Goal: Information Seeking & Learning: Find specific fact

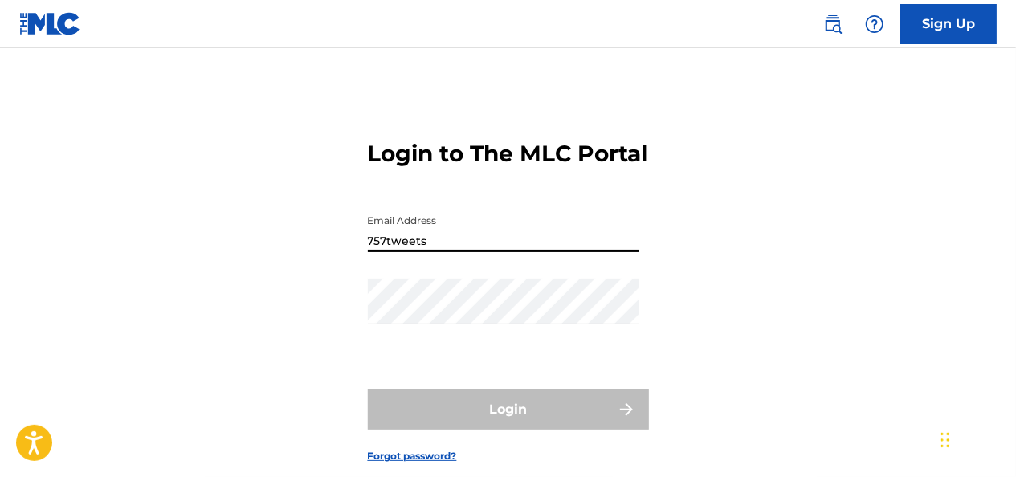
click at [468, 252] on input "757tweets" at bounding box center [503, 229] width 271 height 46
type input "[EMAIL_ADDRESS][DOMAIN_NAME]"
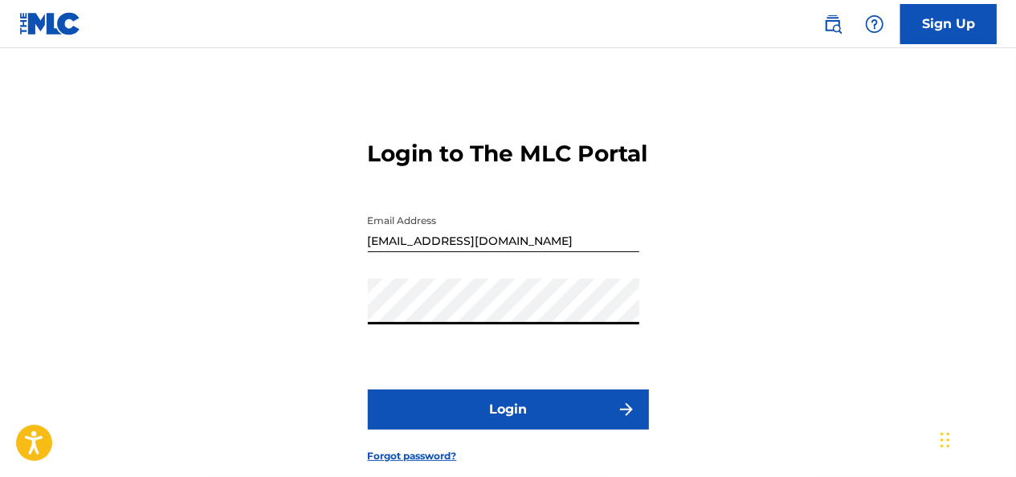
click at [368, 389] on button "Login" at bounding box center [508, 409] width 281 height 40
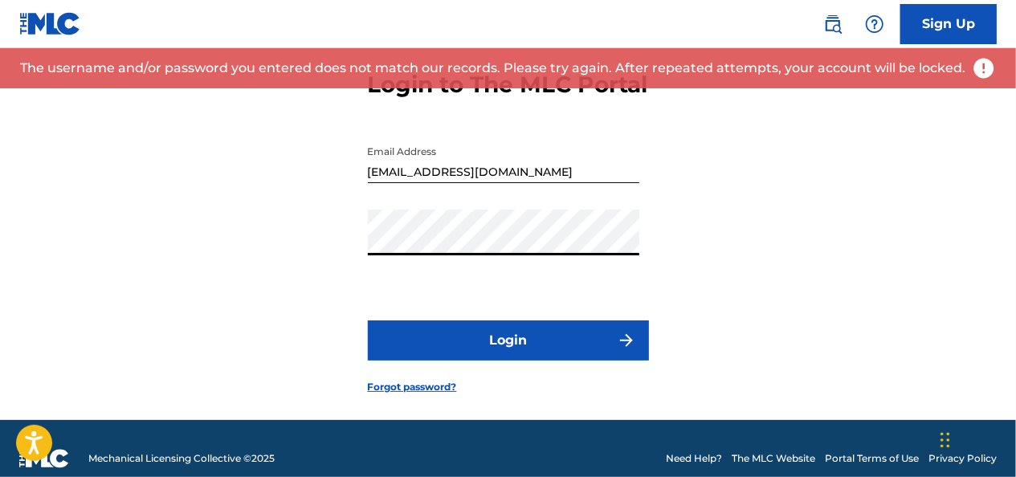
scroll to position [117, 0]
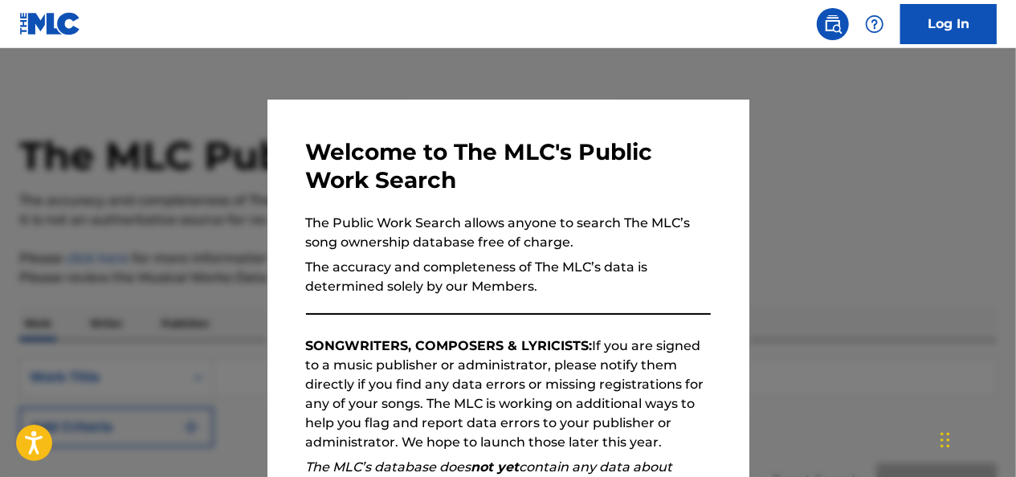
click at [890, 259] on div at bounding box center [508, 286] width 1016 height 477
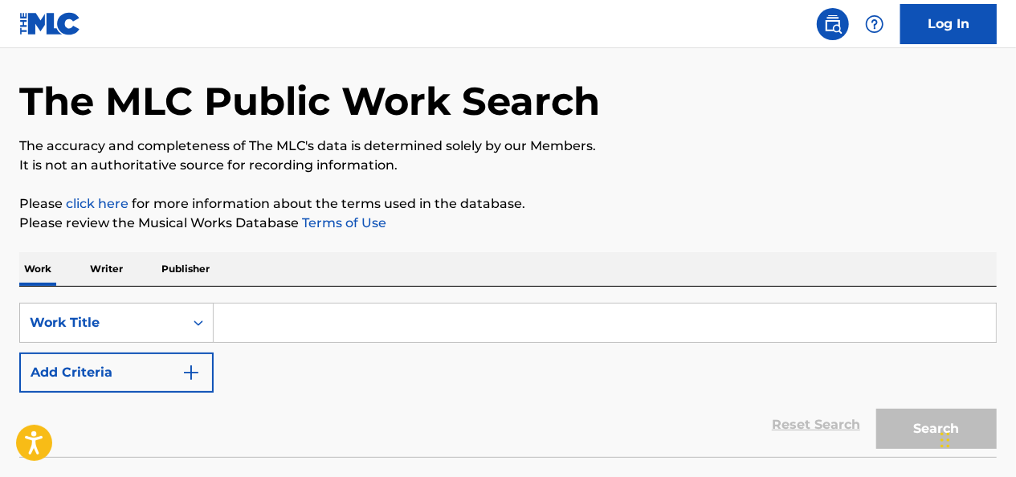
scroll to position [80, 0]
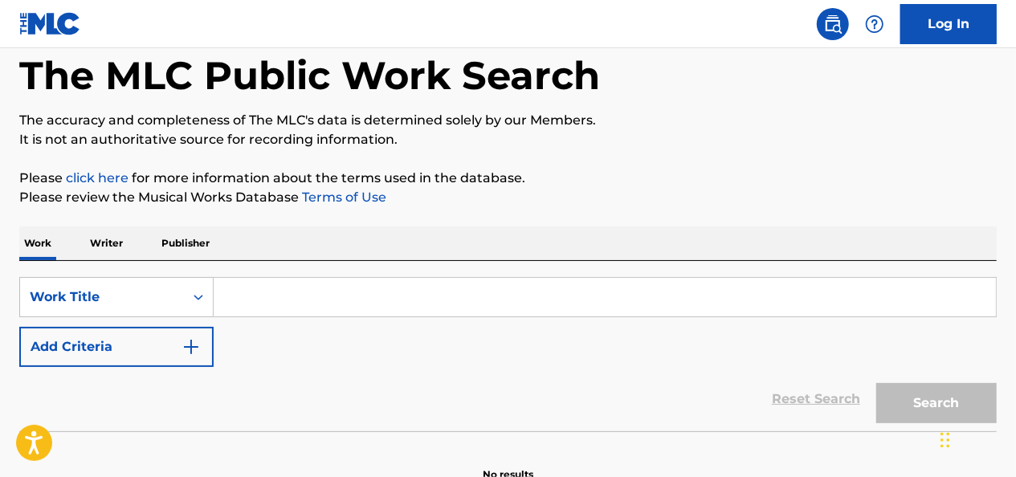
click at [419, 297] on input "Search Form" at bounding box center [605, 297] width 782 height 39
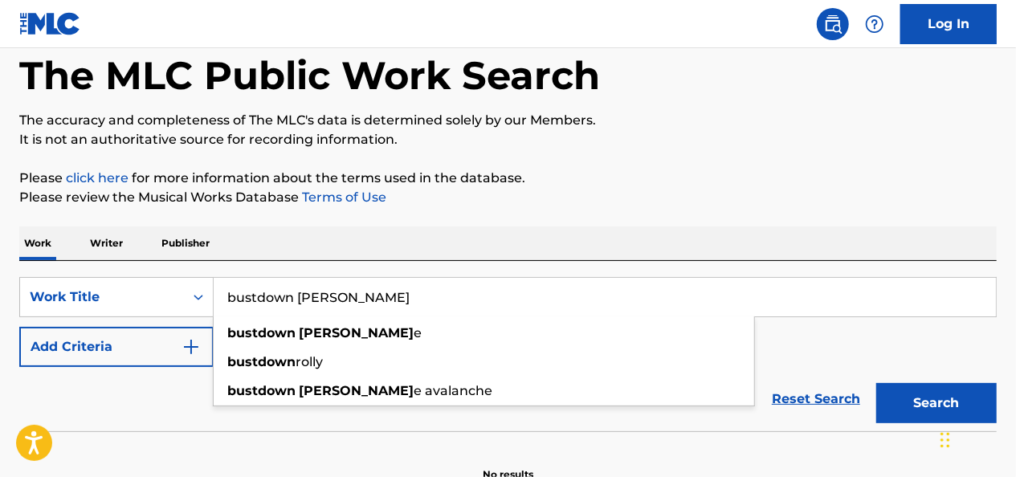
type input "bustdown [PERSON_NAME]"
click at [876, 383] on button "Search" at bounding box center [936, 403] width 120 height 40
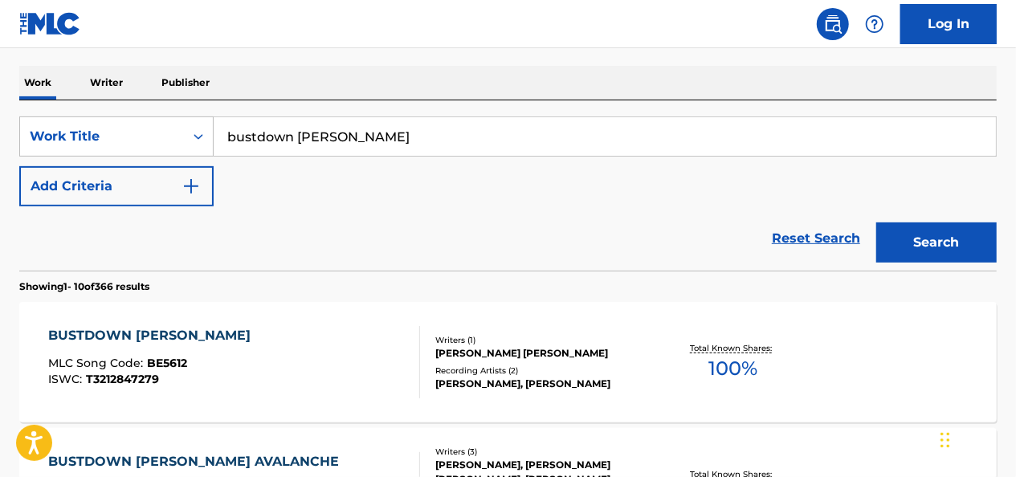
scroll to position [401, 0]
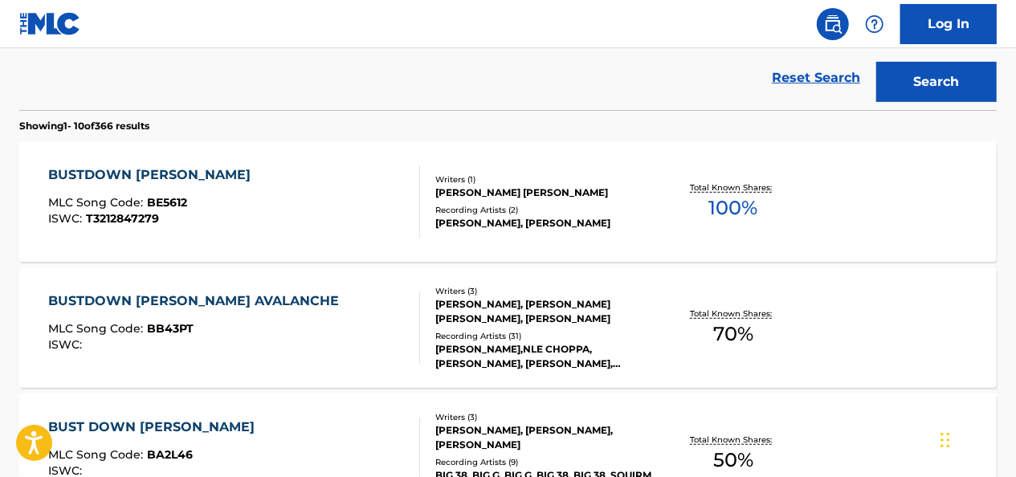
click at [308, 328] on div "BUSTDOWN [PERSON_NAME] AVALANCHE MLC Song Code : BB43PT ISWC :" at bounding box center [234, 327] width 371 height 72
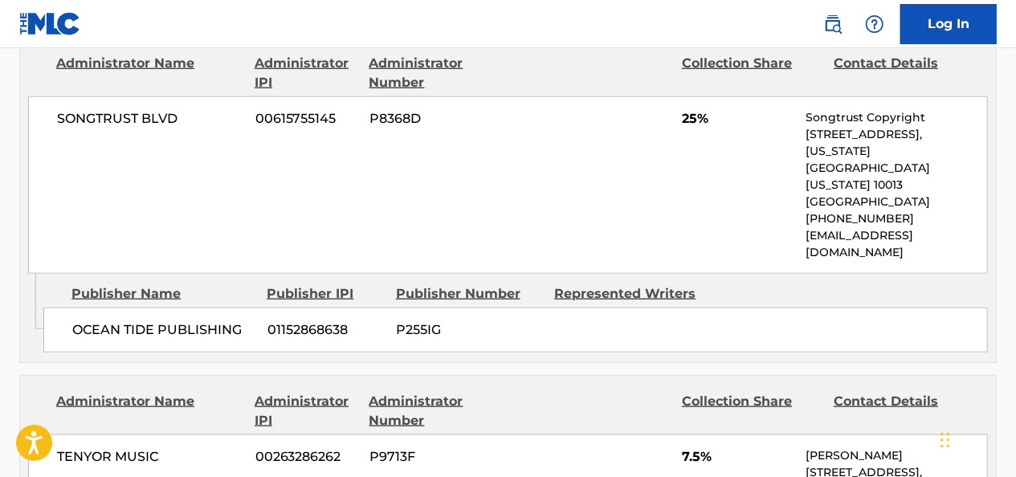
scroll to position [883, 0]
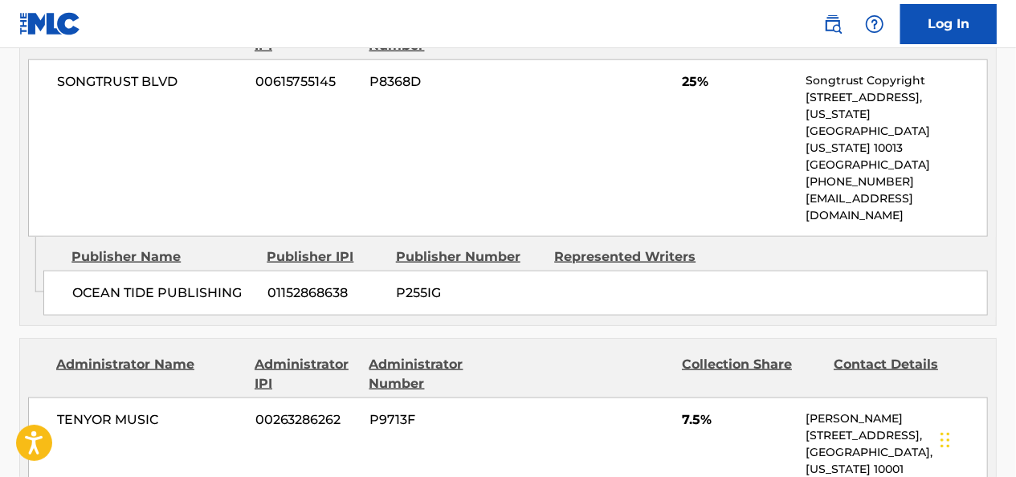
click at [700, 271] on div "OCEAN TIDE PUBLISHING 01152868638 P255IG" at bounding box center [515, 293] width 944 height 45
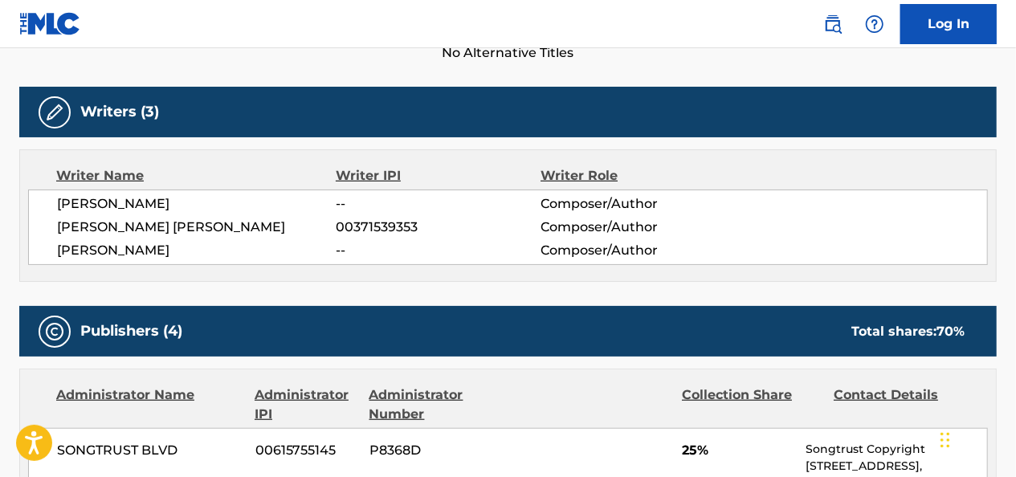
scroll to position [401, 0]
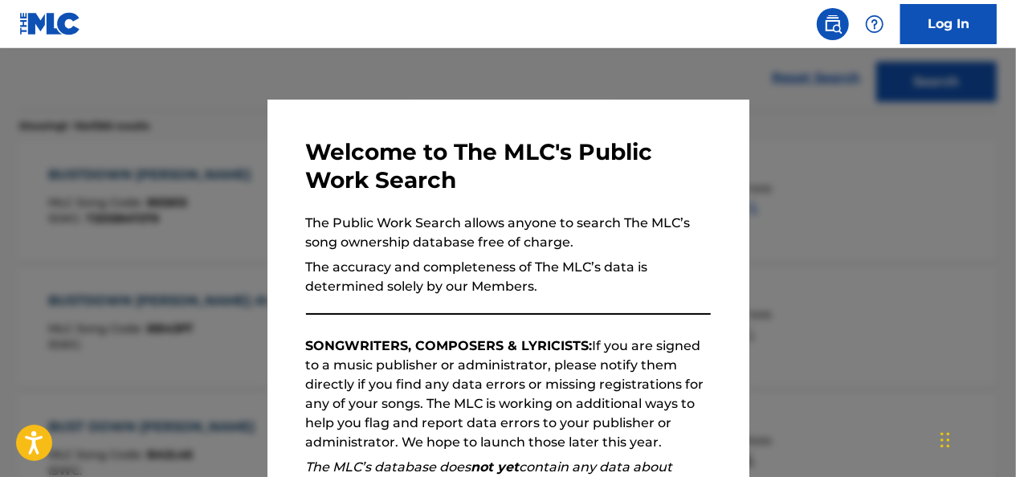
click at [955, 228] on div at bounding box center [508, 286] width 1016 height 477
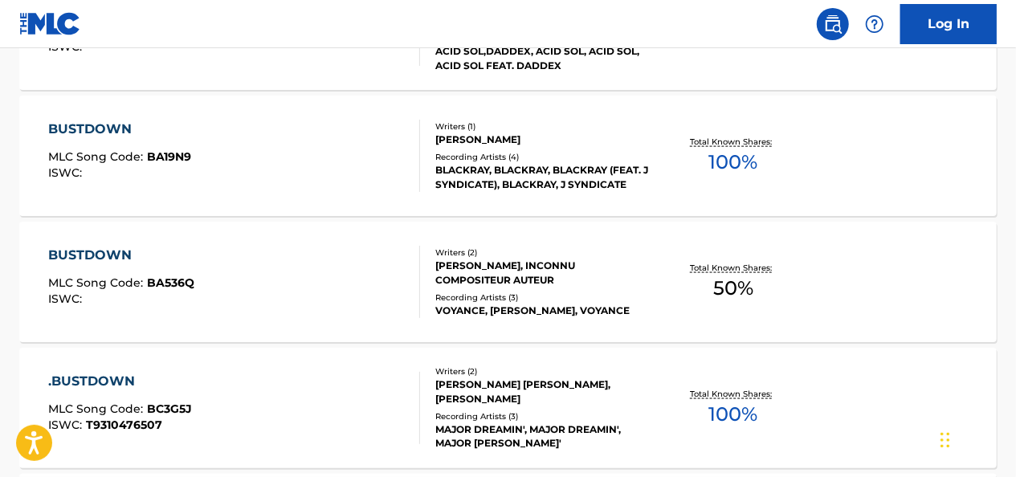
scroll to position [685, 0]
